Goal: Navigation & Orientation: Find specific page/section

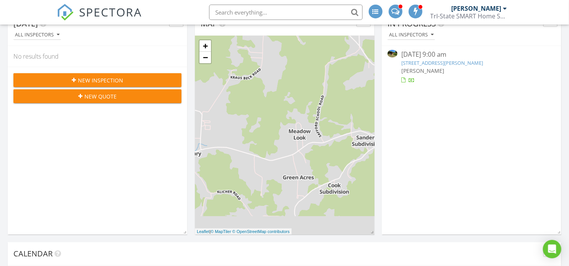
scroll to position [170, 0]
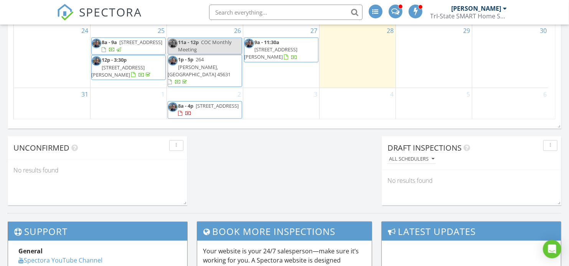
scroll to position [596, 0]
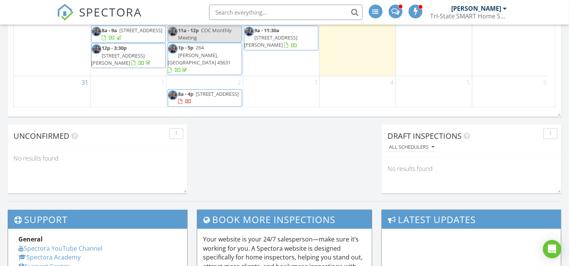
click at [199, 97] on span "50 S 2nd Ave, Middleport 45760" at bounding box center [217, 94] width 43 height 7
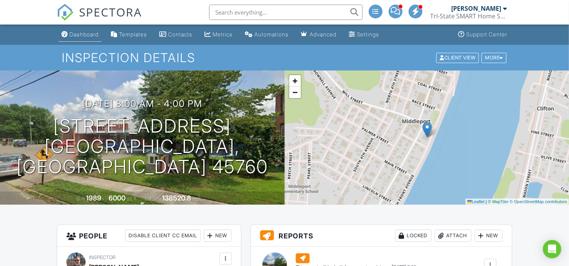
click at [81, 35] on div "Dashboard" at bounding box center [83, 34] width 29 height 7
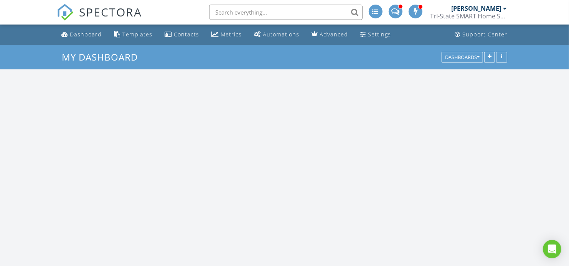
scroll to position [711, 582]
